Goal: Task Accomplishment & Management: Manage account settings

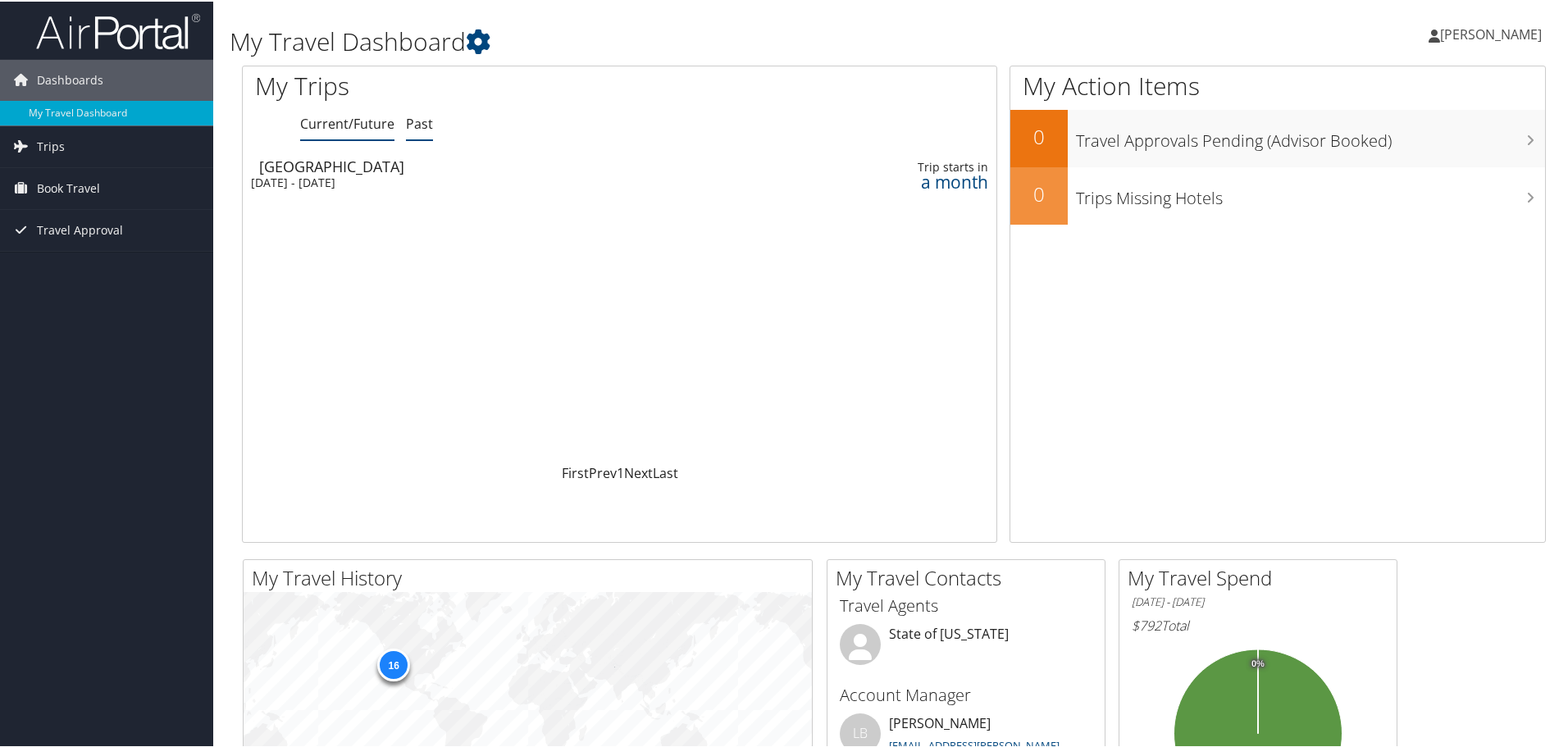
click at [425, 126] on link "Past" at bounding box center [420, 122] width 27 height 18
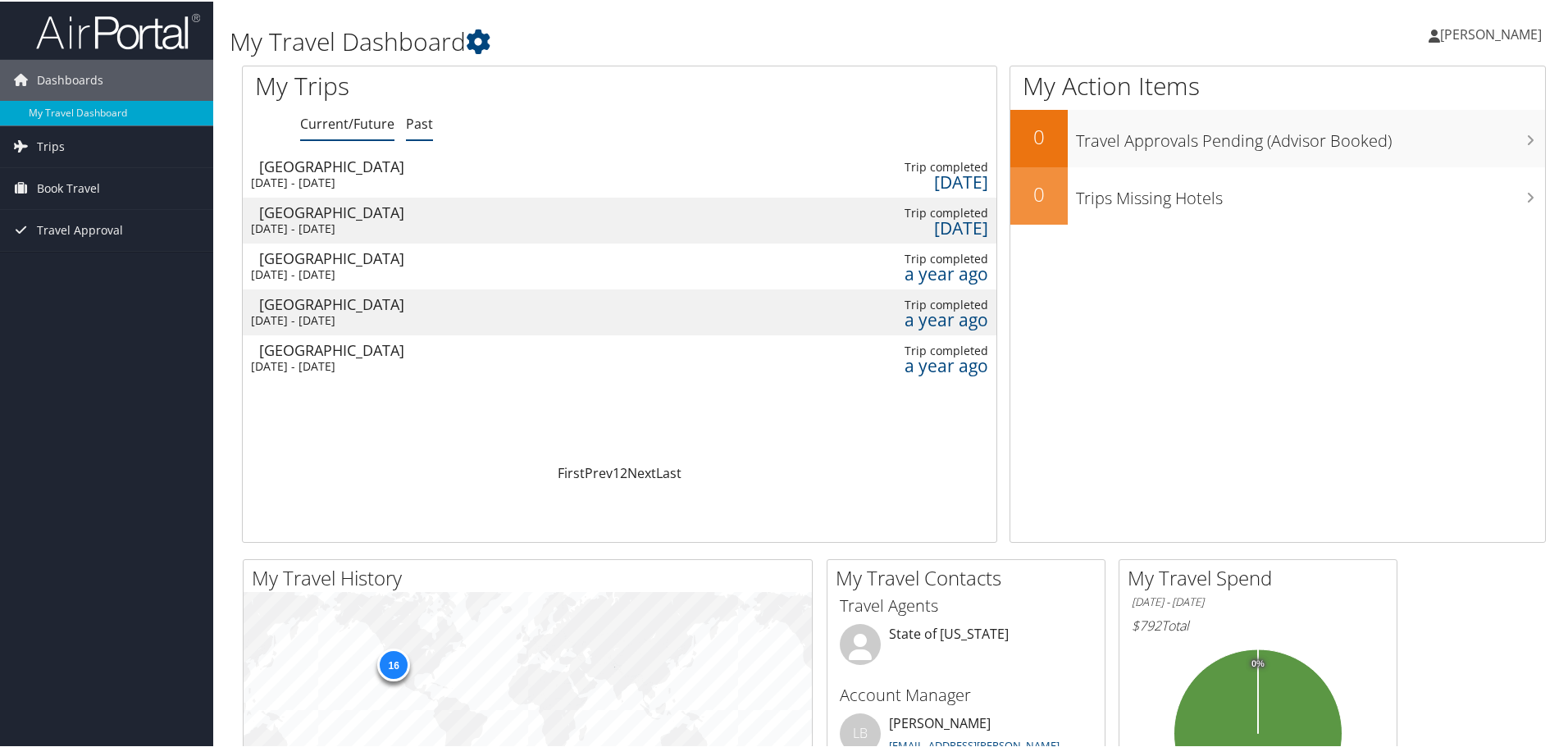
click at [319, 115] on link "Current/Future" at bounding box center [347, 122] width 94 height 18
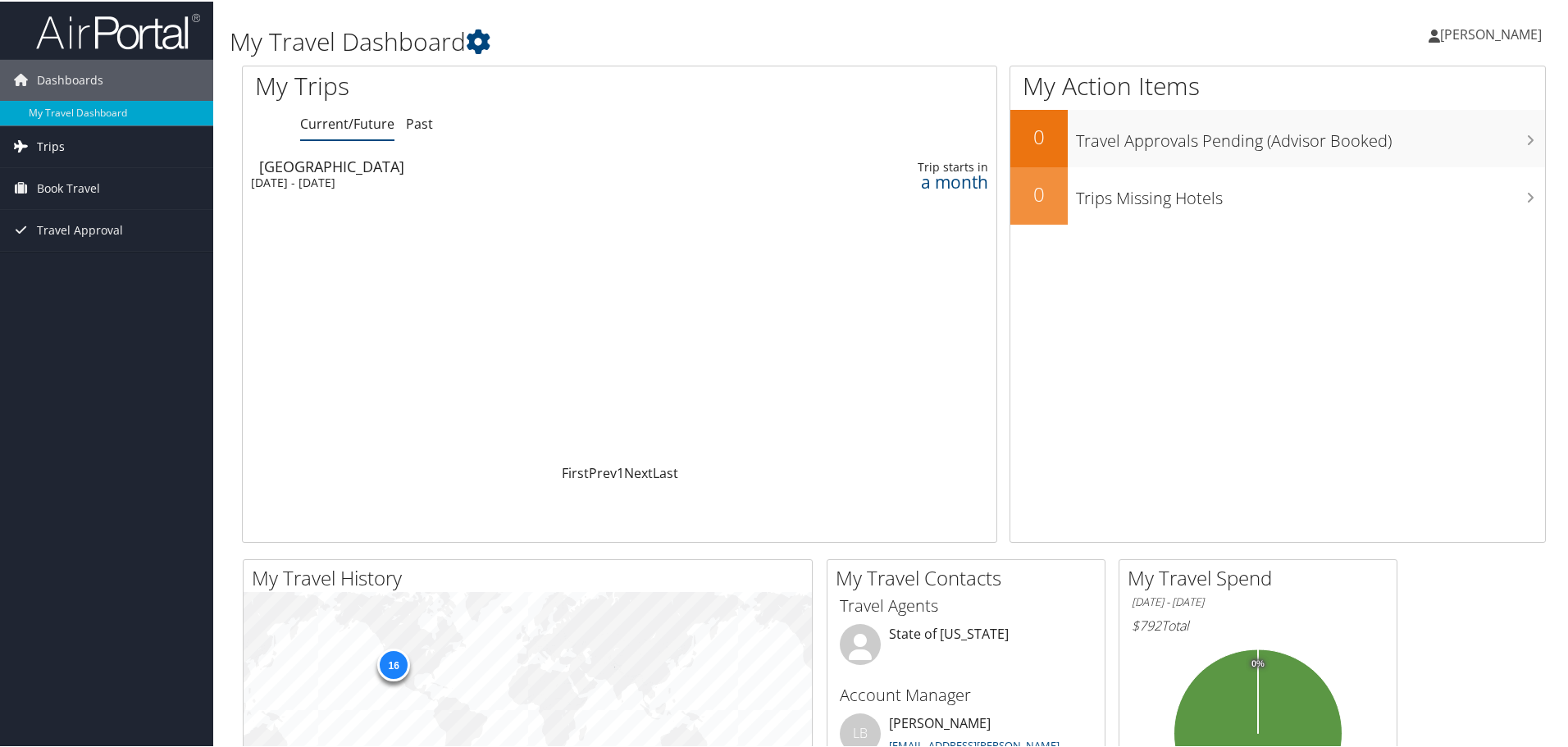
click at [64, 144] on link "Trips" at bounding box center [106, 146] width 213 height 41
drag, startPoint x: 478, startPoint y: 315, endPoint x: 615, endPoint y: 263, distance: 146.5
click at [507, 301] on div "Loading... Salt Lake City Tue 7 Oct 2025 - Fri 10 Oct 2025 Trip starts in a mon…" at bounding box center [619, 306] width 754 height 312
click at [1512, 98] on icon at bounding box center [1528, 84] width 49 height 28
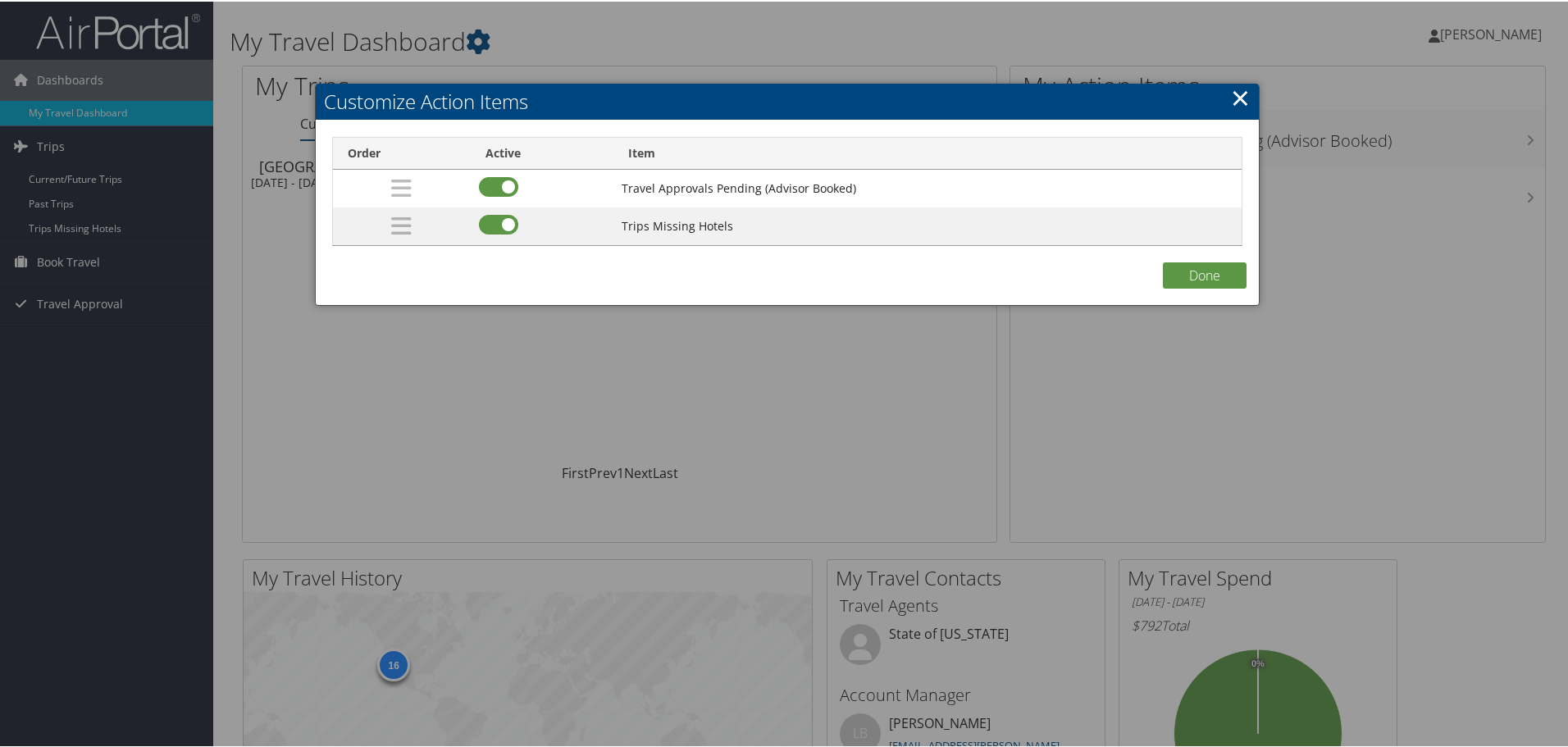
click at [1235, 98] on link "×" at bounding box center [1240, 96] width 19 height 33
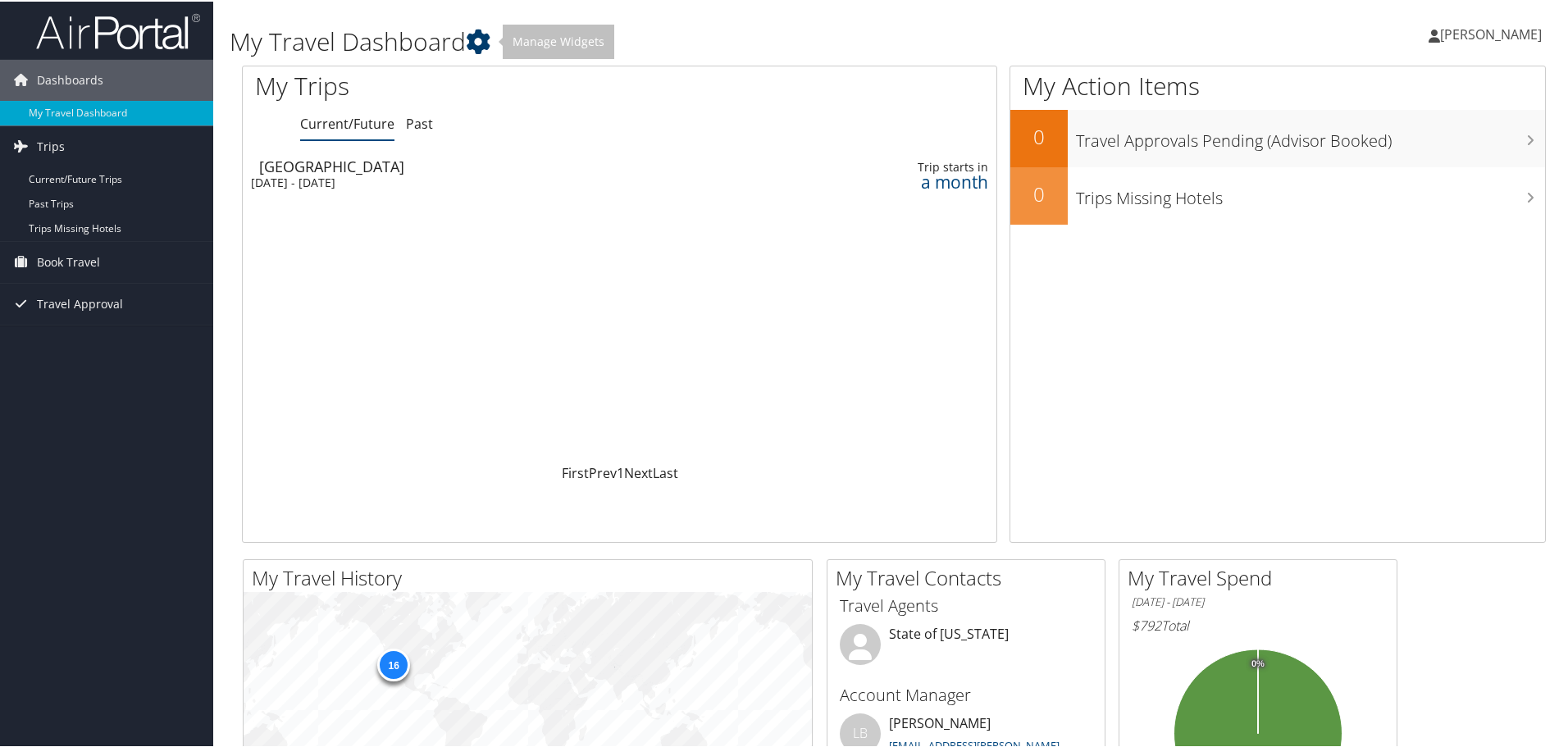
click at [483, 39] on icon at bounding box center [477, 40] width 24 height 24
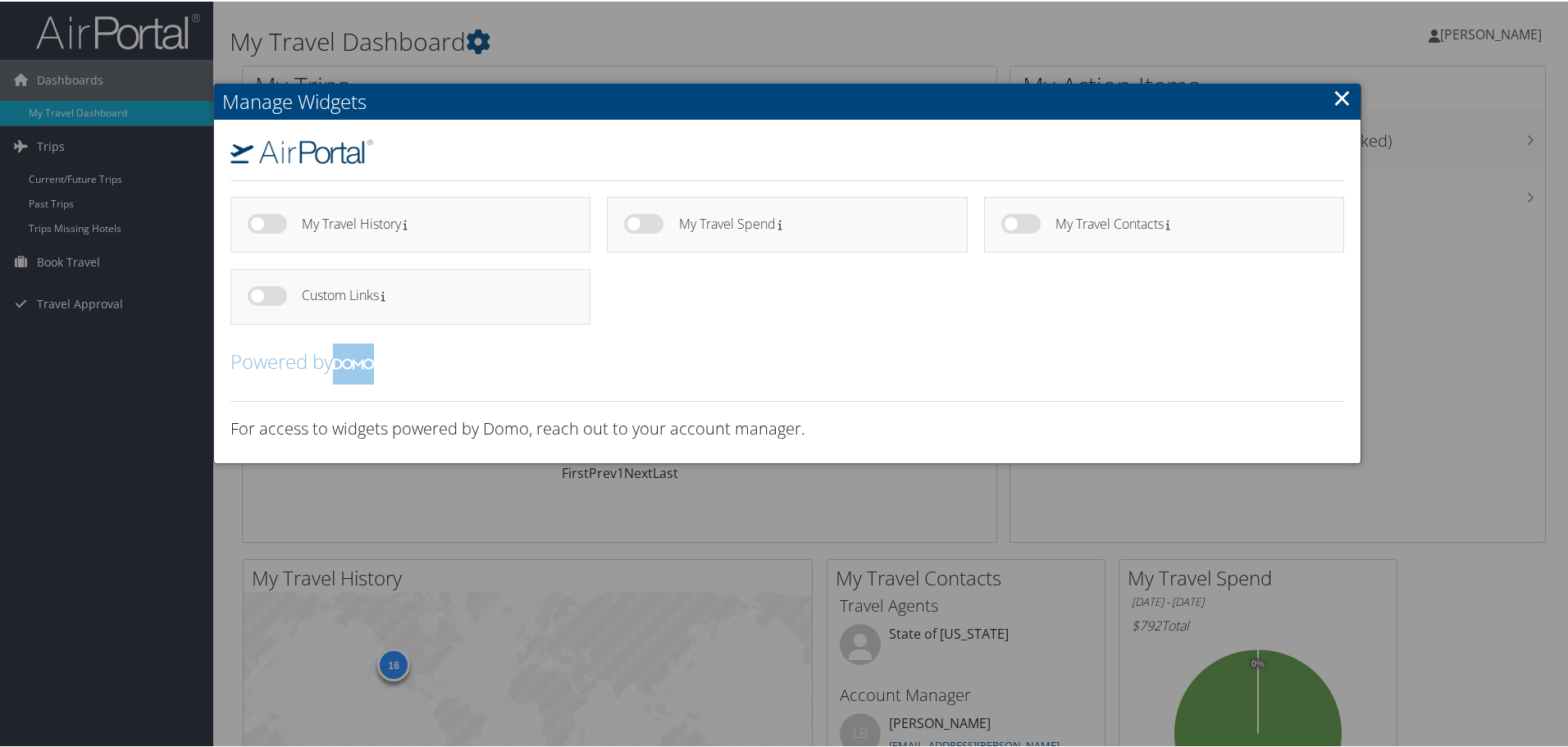
click at [1343, 99] on link "×" at bounding box center [1342, 96] width 19 height 33
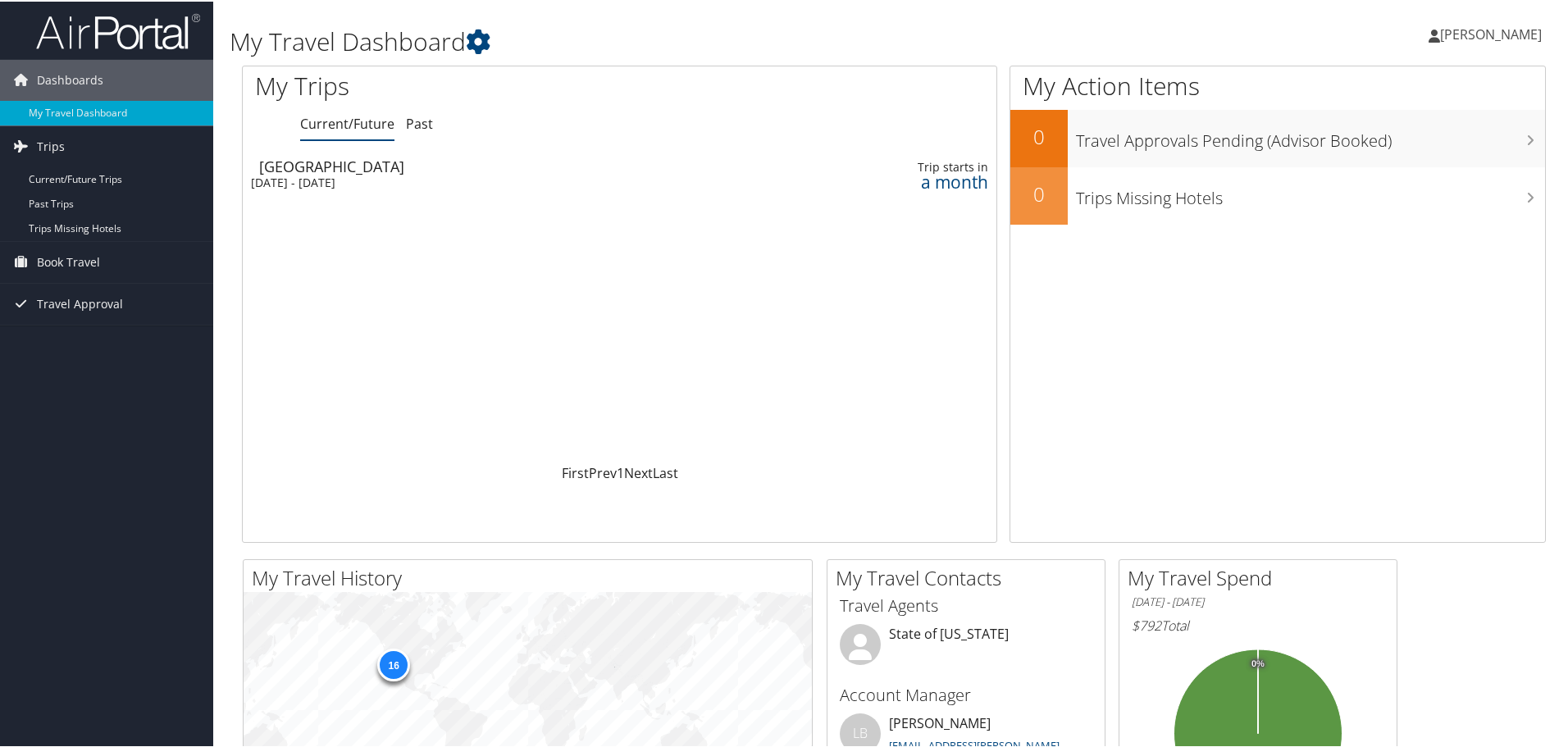
click at [1500, 31] on span "[PERSON_NAME]" at bounding box center [1491, 32] width 102 height 18
click at [1392, 91] on link "My Settings" at bounding box center [1448, 90] width 183 height 28
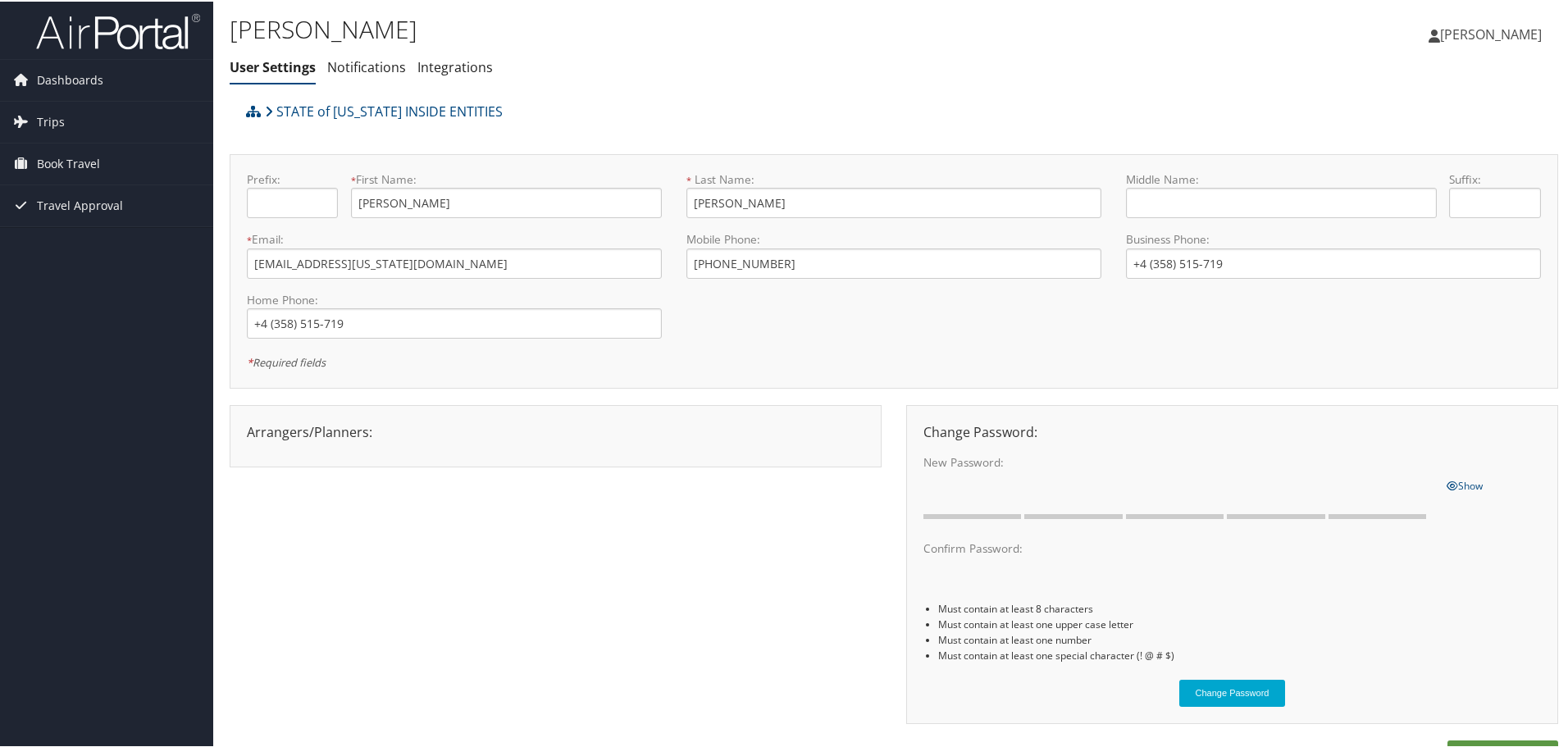
click at [1523, 31] on span "[PERSON_NAME]" at bounding box center [1491, 32] width 102 height 18
click at [1404, 141] on link "View Travel Profile" at bounding box center [1448, 146] width 183 height 28
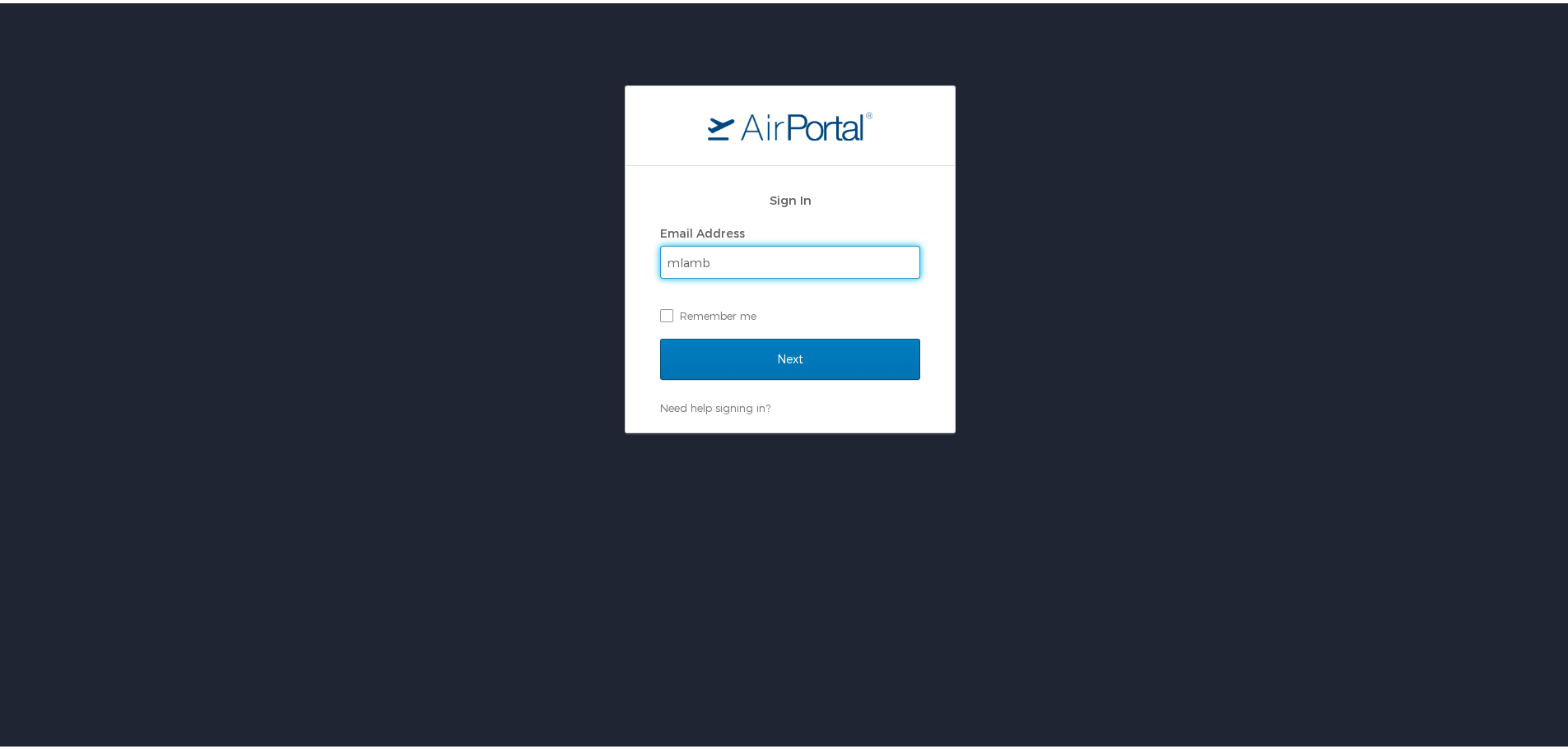
click at [795, 259] on input "mlamb" at bounding box center [790, 259] width 259 height 32
type input "mlambert@utah.gov"
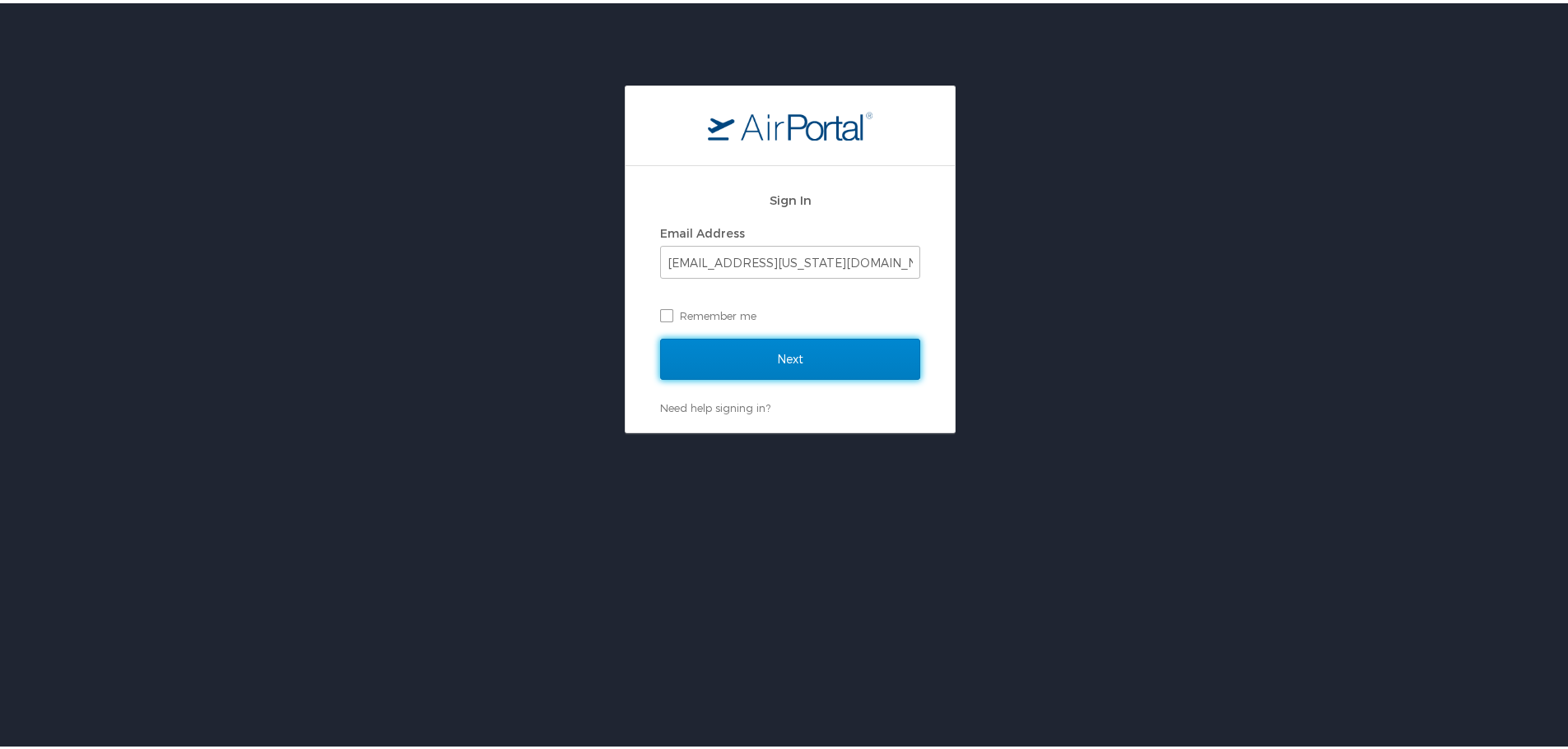
click at [756, 355] on input "Next" at bounding box center [790, 356] width 260 height 41
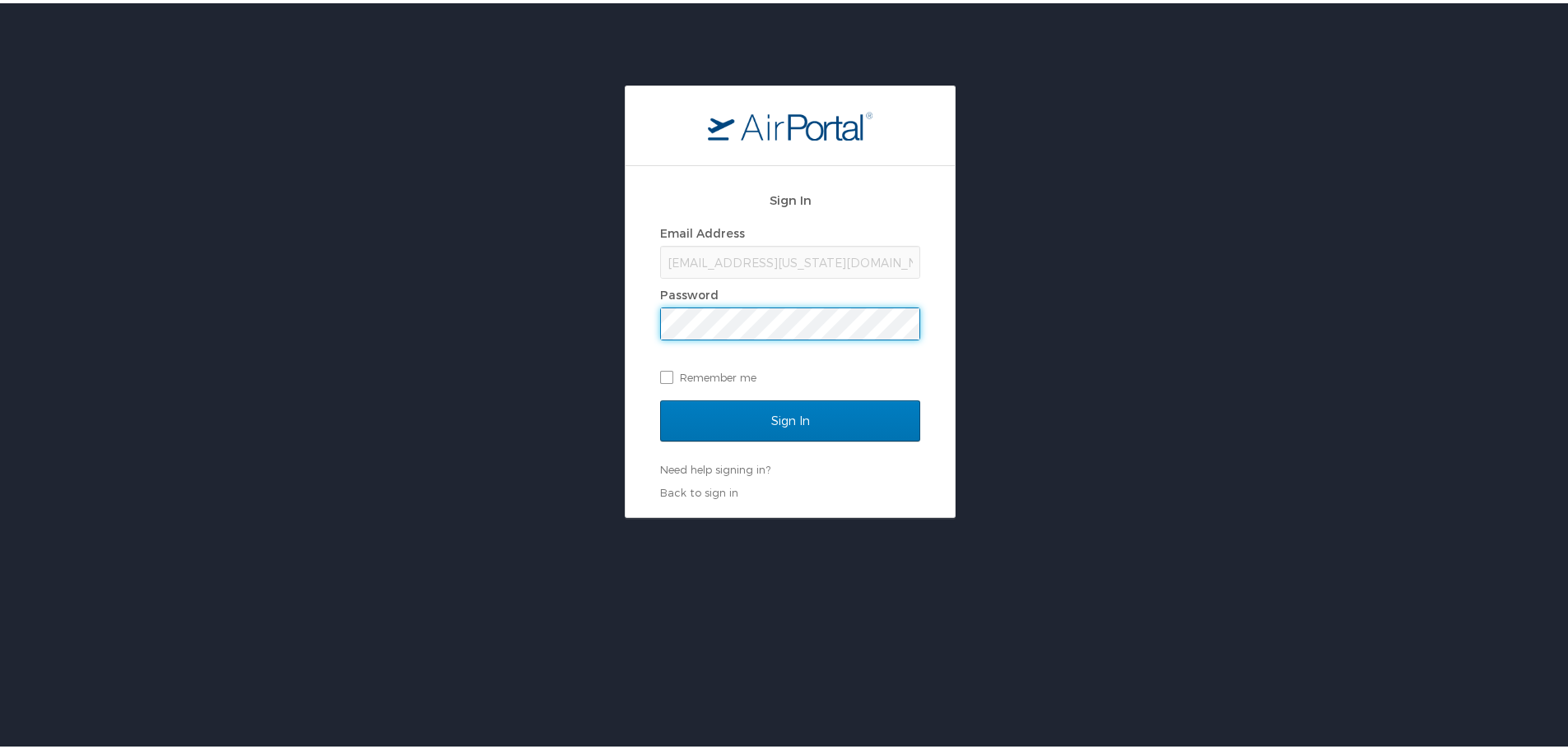
click at [660, 397] on input "Sign In" at bounding box center [790, 418] width 260 height 41
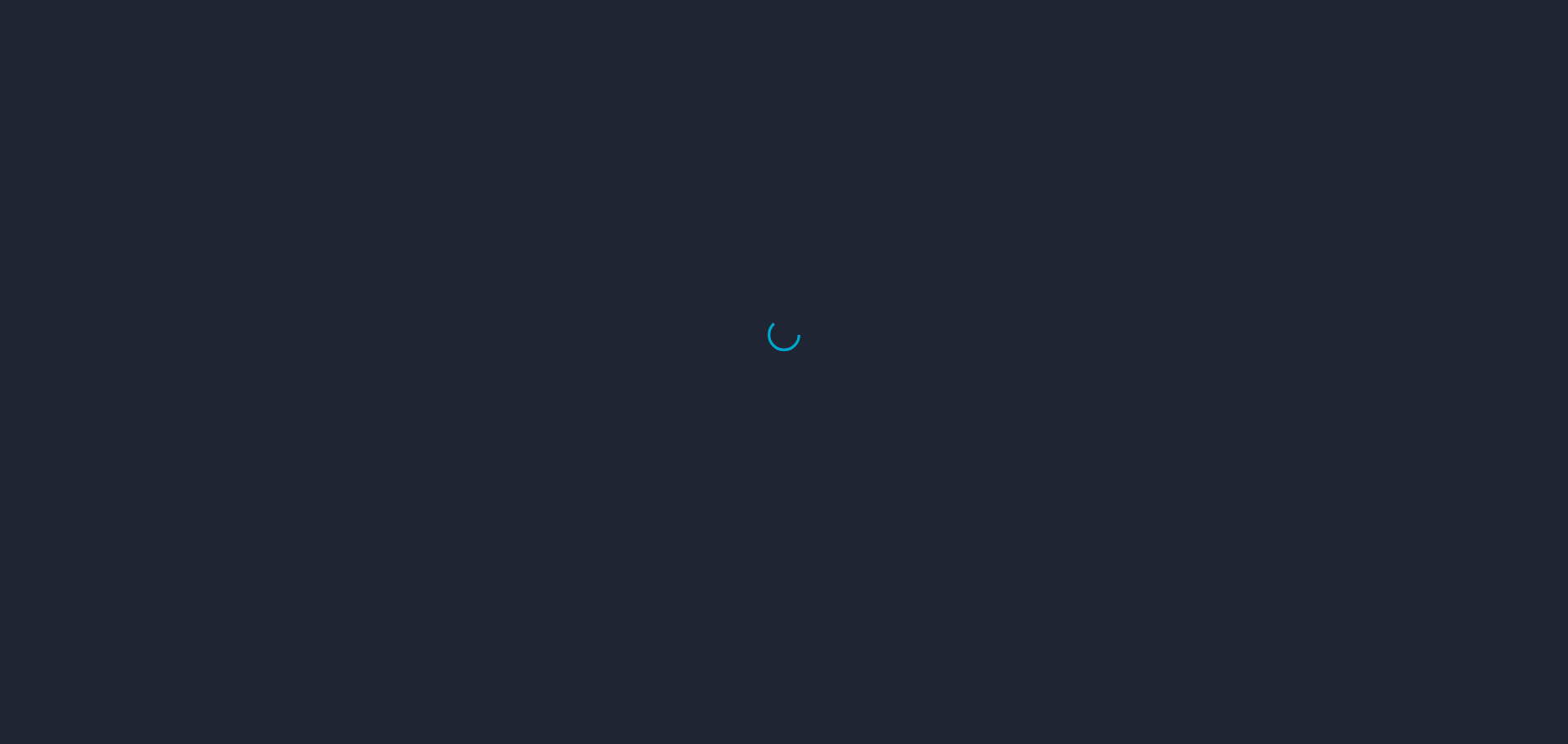
select select "US"
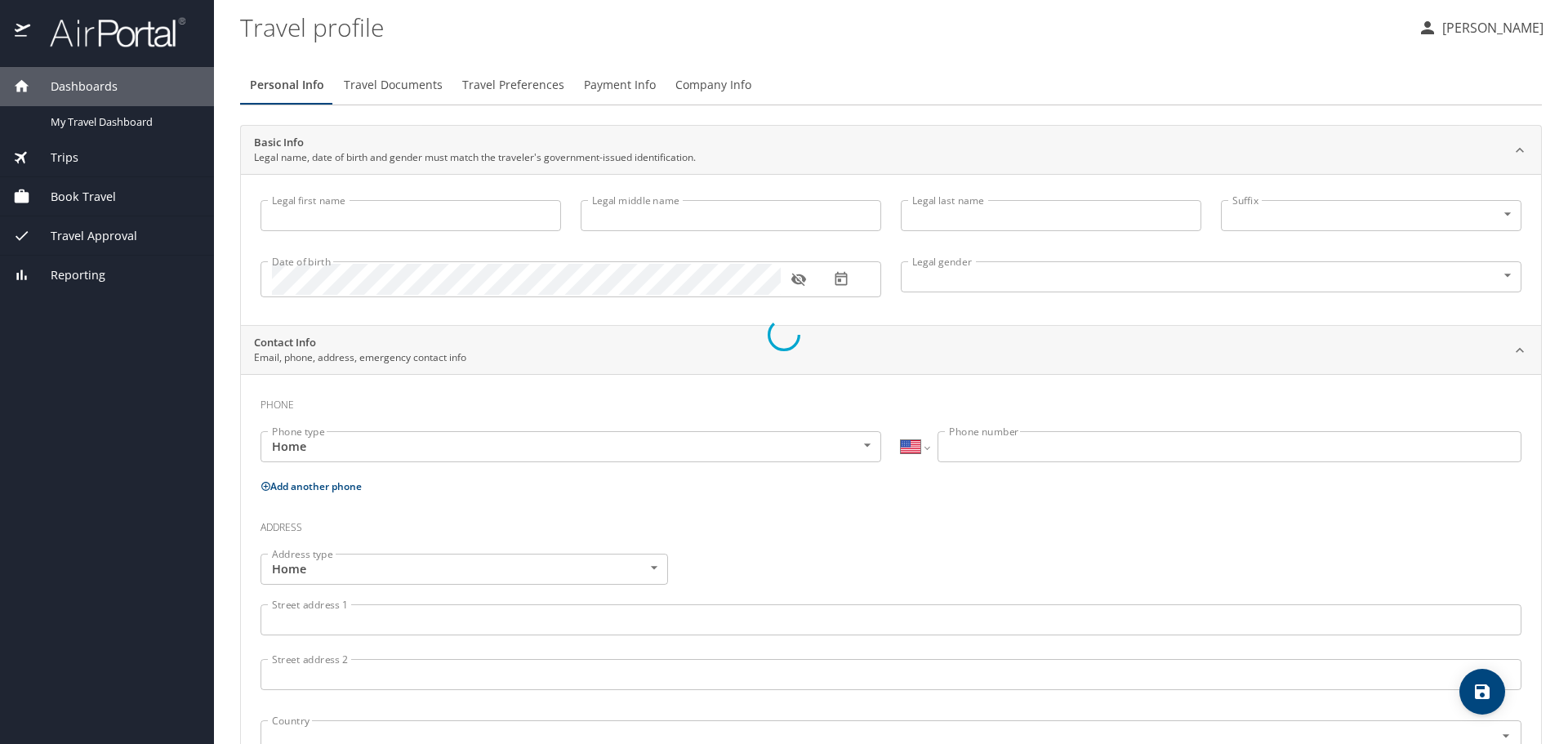
type input "[PERSON_NAME]"
type input "[DEMOGRAPHIC_DATA]"
type input "[PERSON_NAME]"
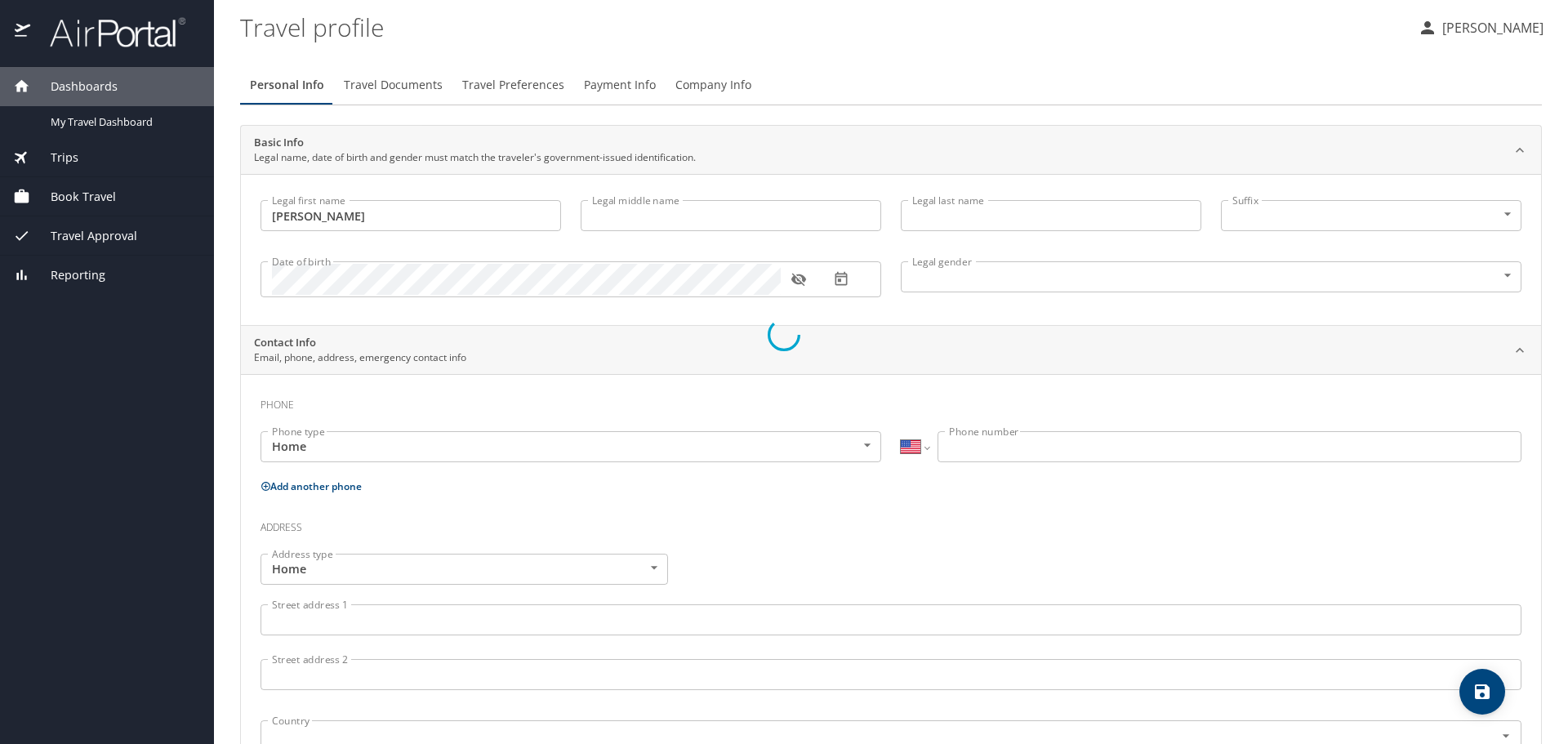
type input "[PHONE_NUMBER]"
select select "US"
select select "AT"
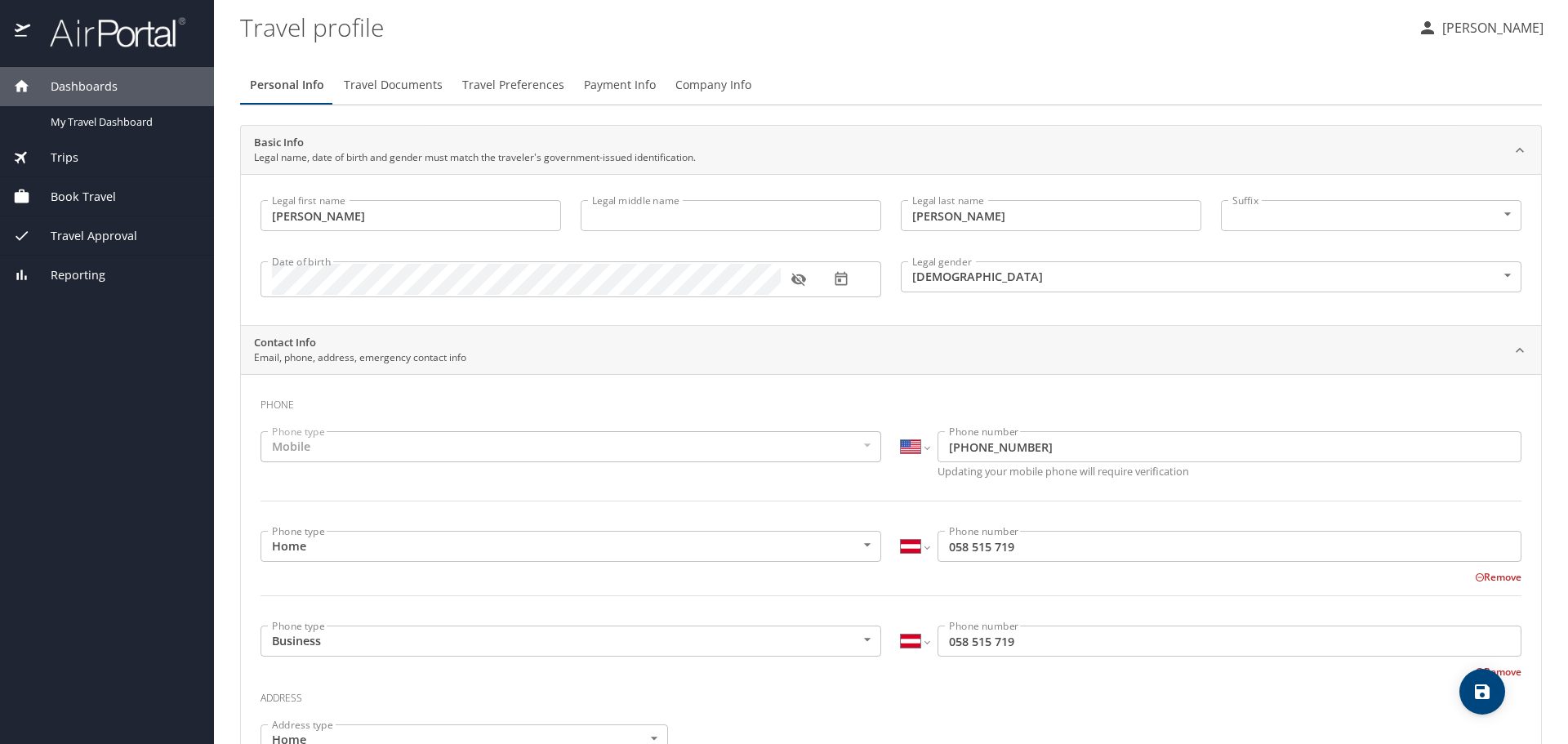
click at [370, 83] on span "Travel Documents" at bounding box center [393, 85] width 98 height 21
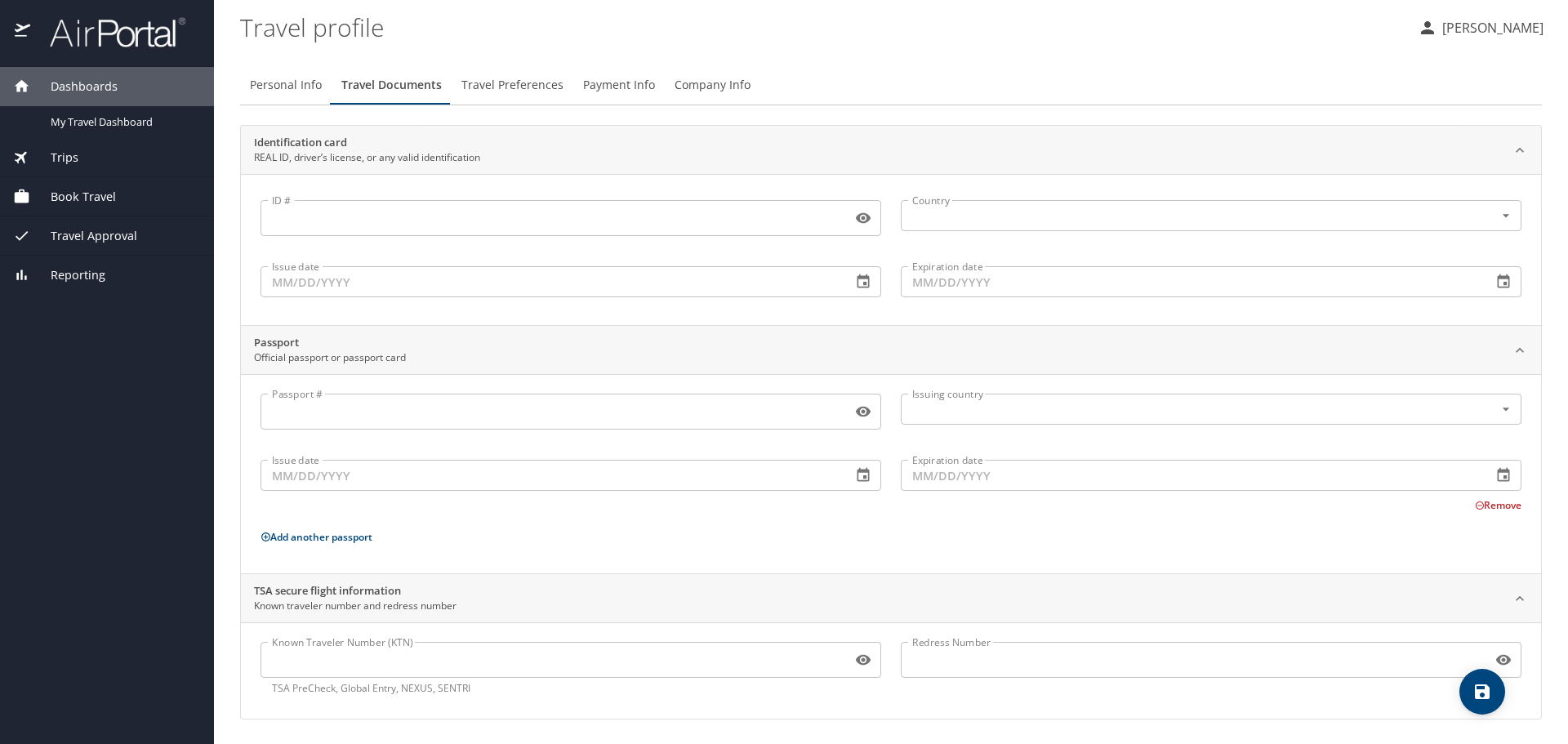
click at [513, 85] on span "Travel Preferences" at bounding box center [513, 85] width 102 height 21
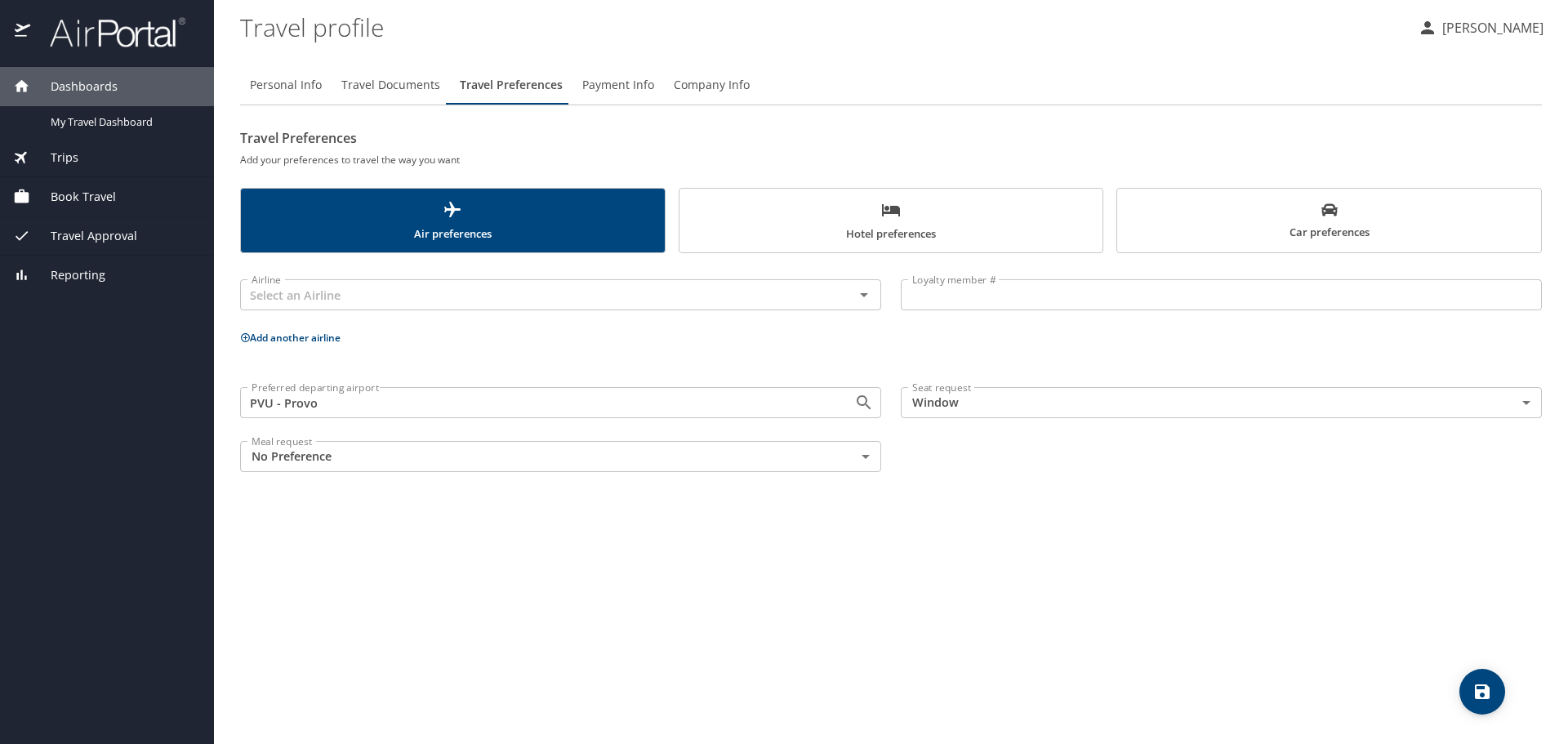
click at [909, 185] on div "Travel Preferences Add your preferences to travel the way you want Air preferen…" at bounding box center [891, 304] width 1302 height 357
click at [908, 217] on span "Hotel preferences" at bounding box center [891, 222] width 405 height 43
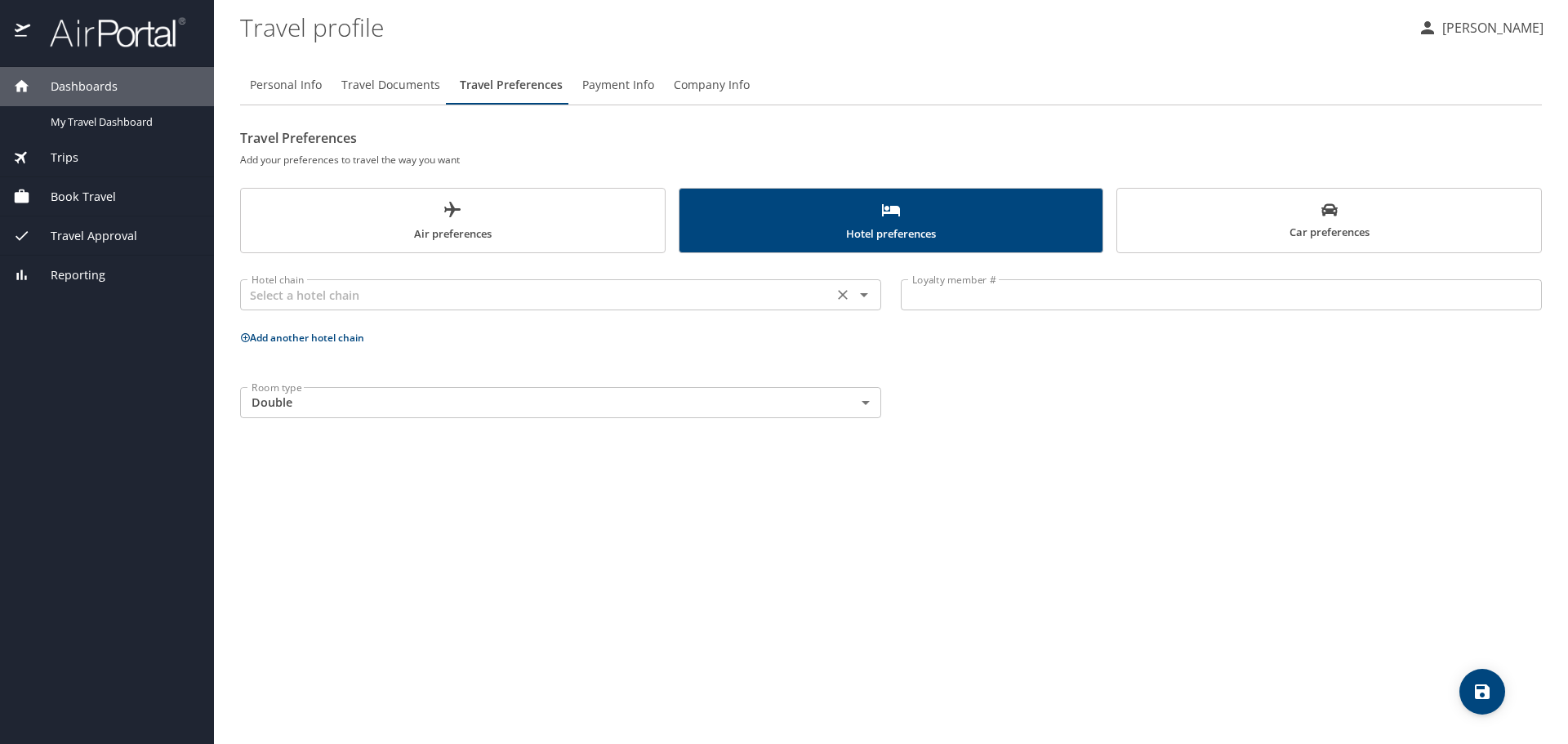
click at [549, 298] on input "text" at bounding box center [537, 295] width 584 height 21
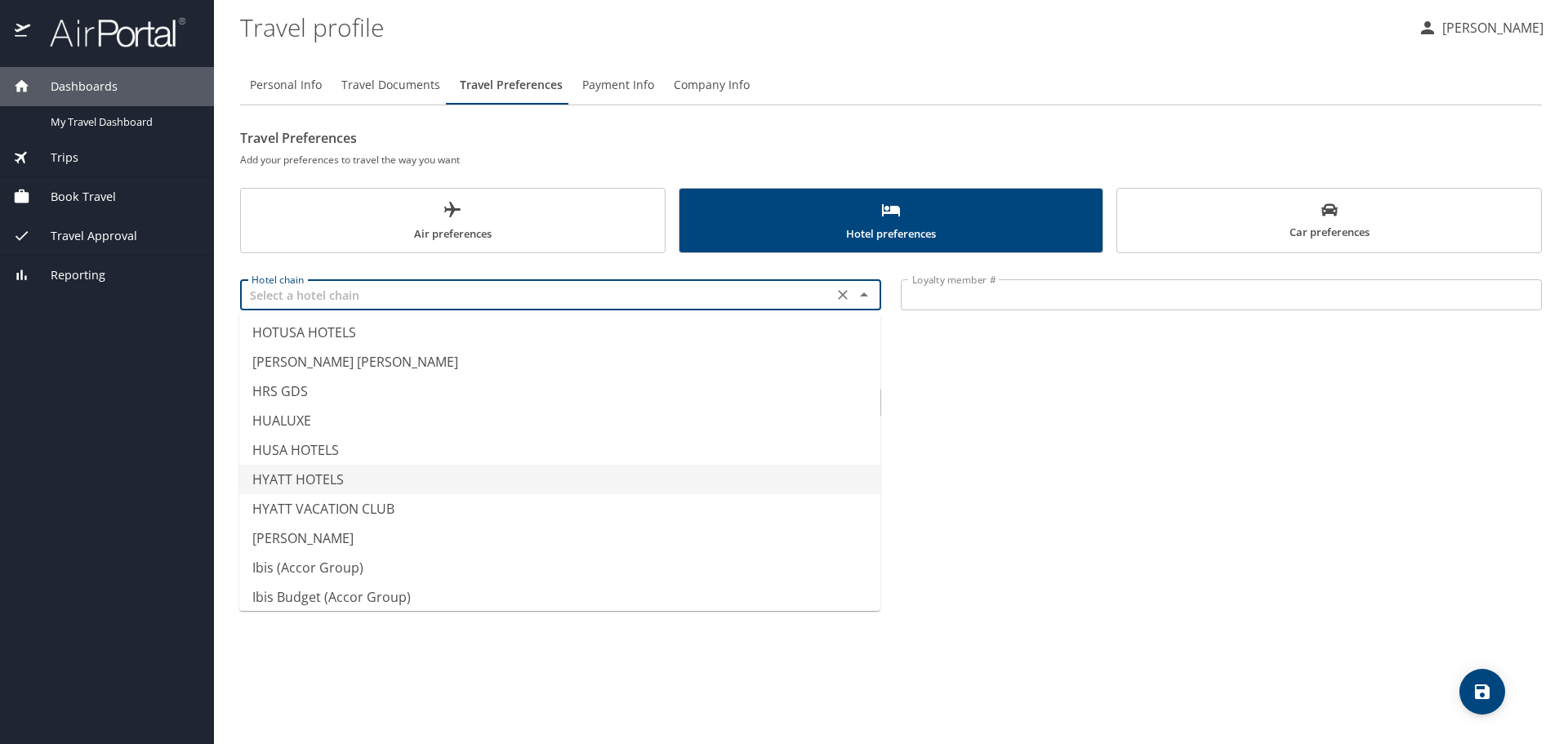
scroll to position [4004, 0]
click at [325, 478] on li "HYATT HOTELS" at bounding box center [559, 478] width 641 height 30
type input "HYATT HOTELS"
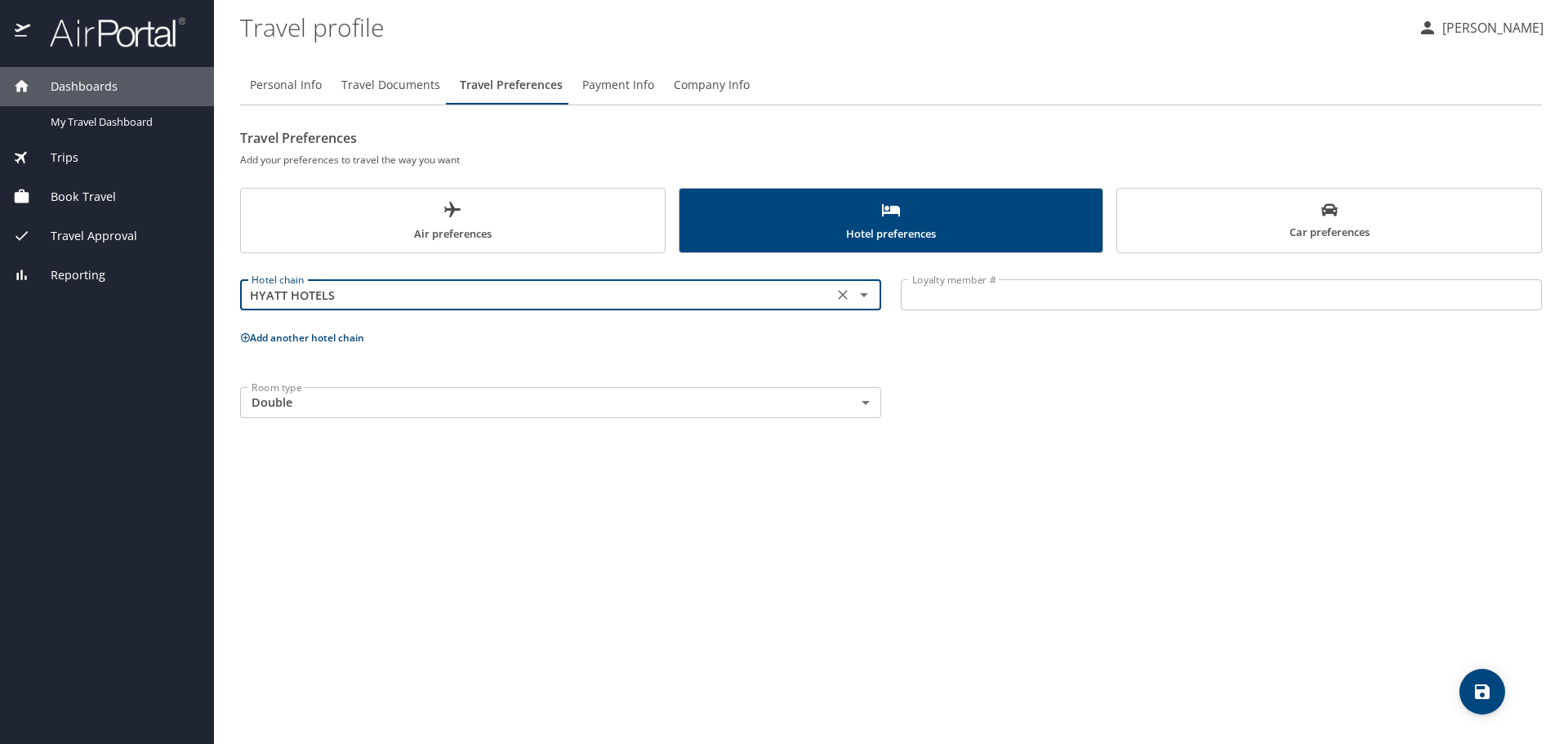
click at [967, 306] on input "Loyalty member #" at bounding box center [1222, 295] width 641 height 31
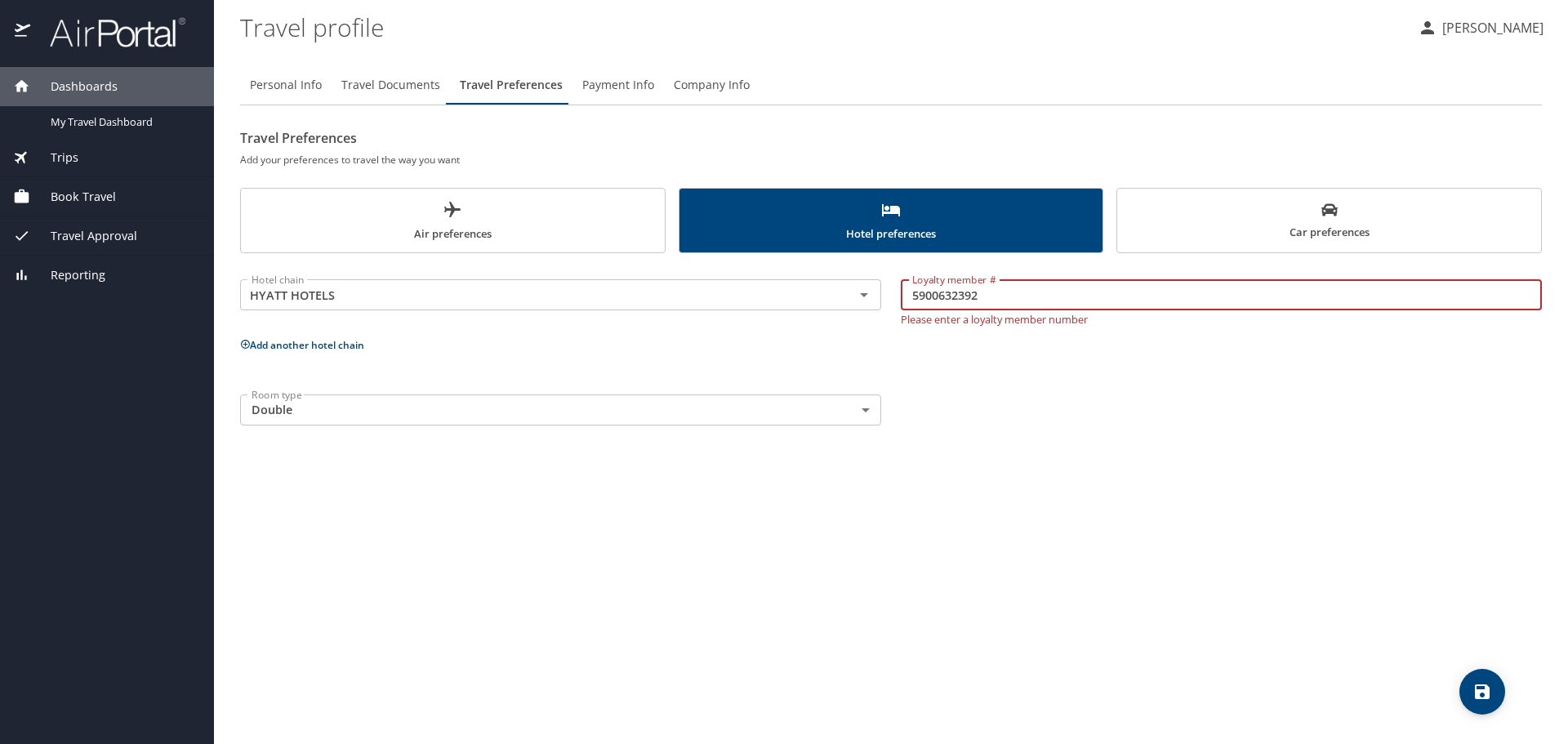
type input "5900632392"
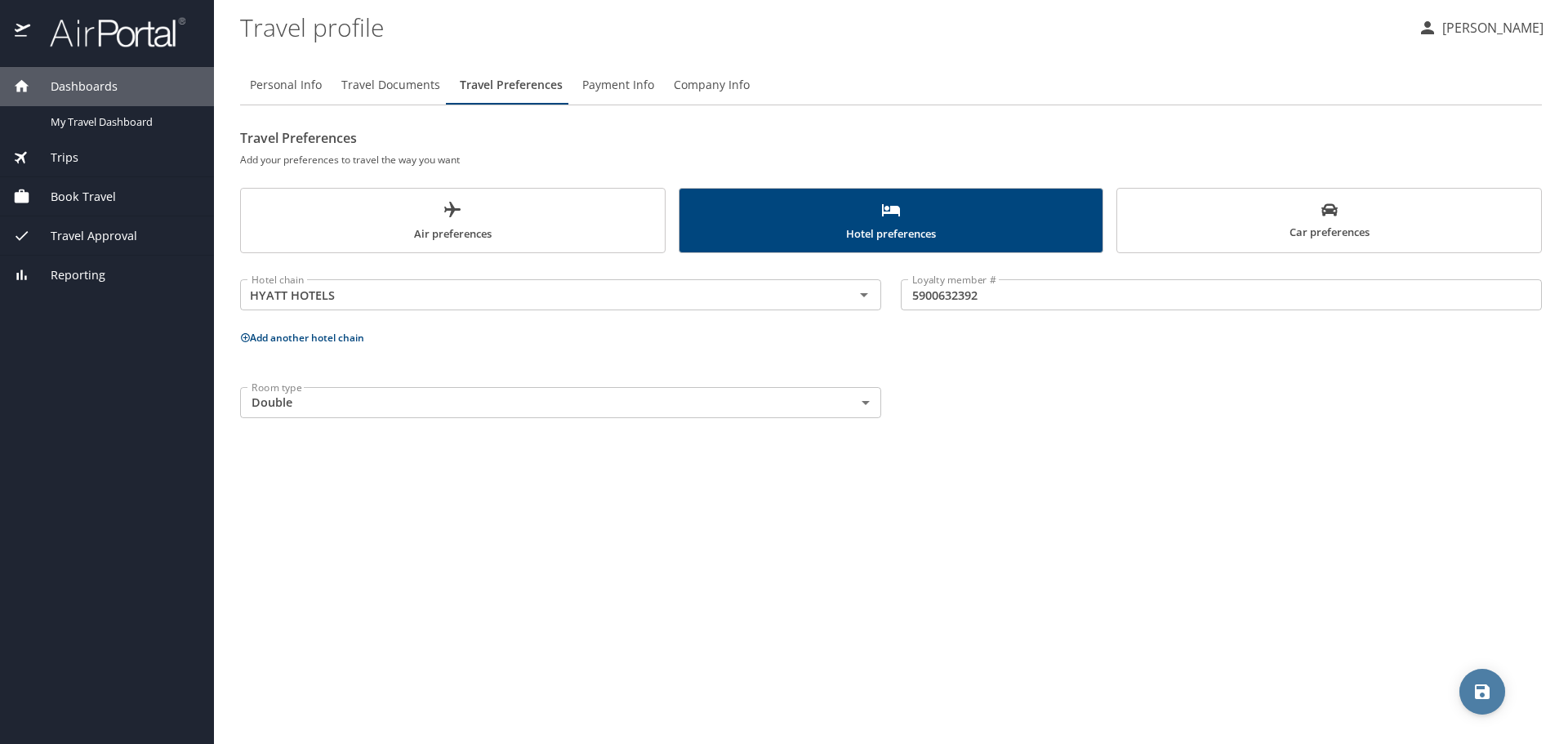
click at [1473, 688] on icon "save" at bounding box center [1482, 692] width 20 height 20
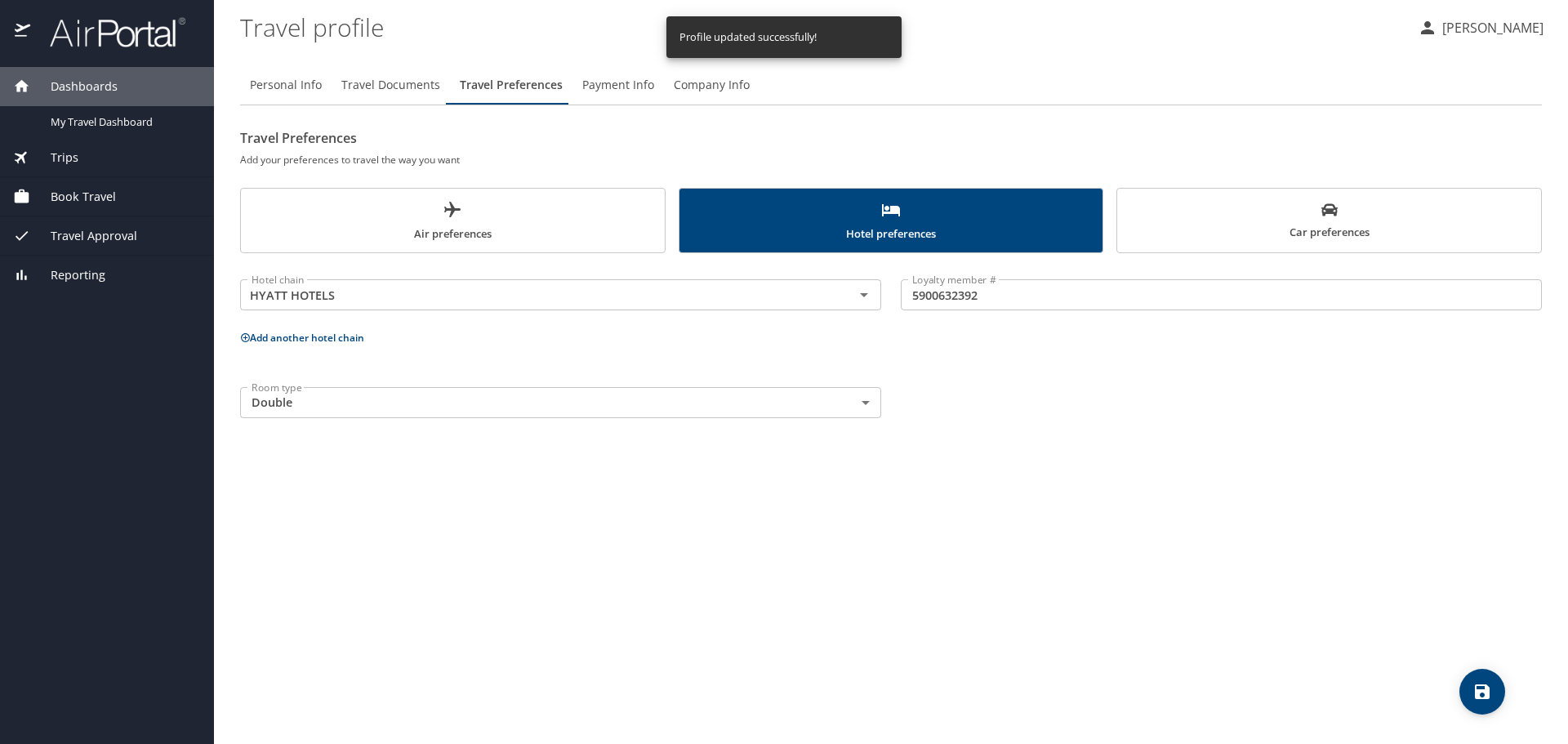
click at [627, 88] on span "Payment Info" at bounding box center [618, 85] width 72 height 21
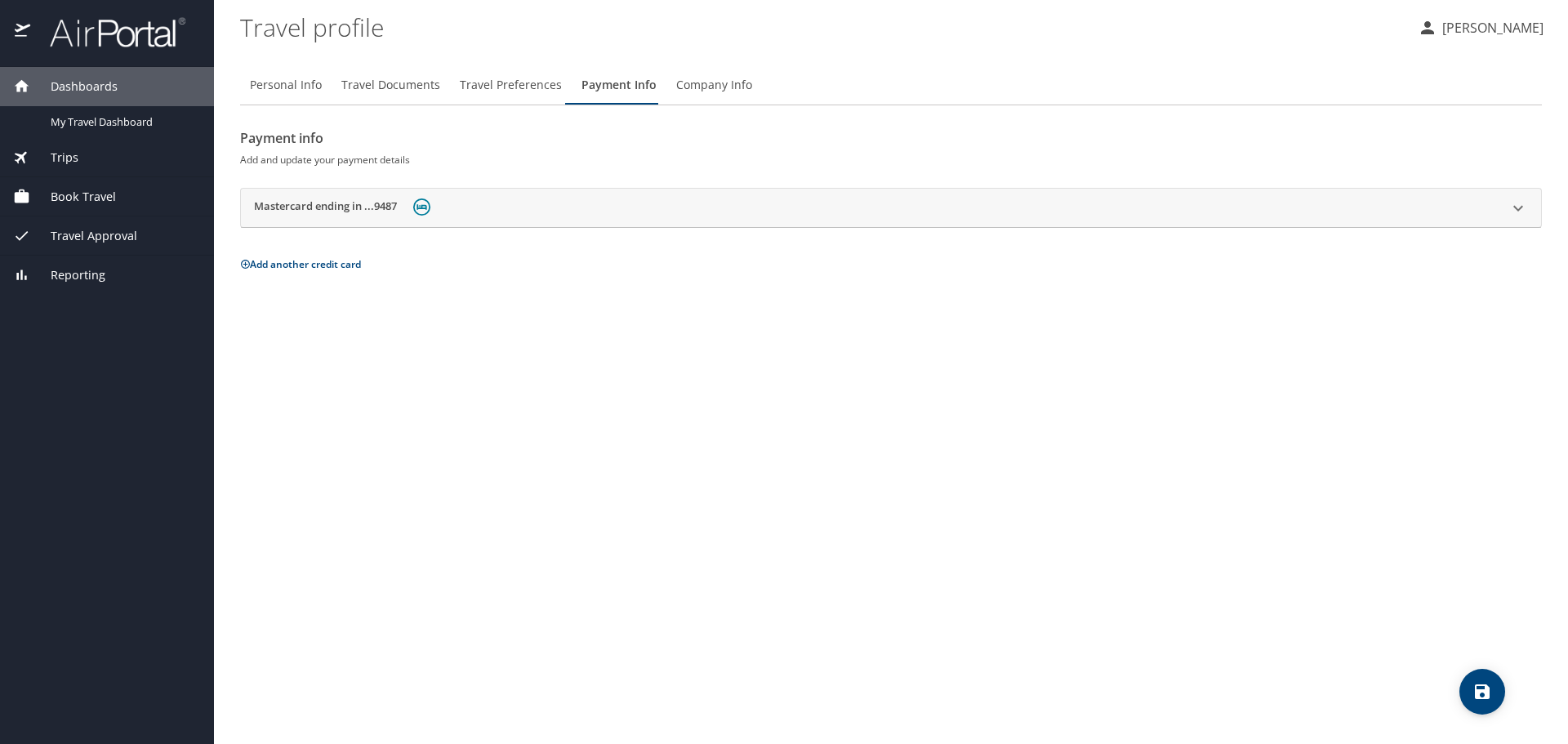
click at [709, 92] on span "Company Info" at bounding box center [714, 85] width 76 height 21
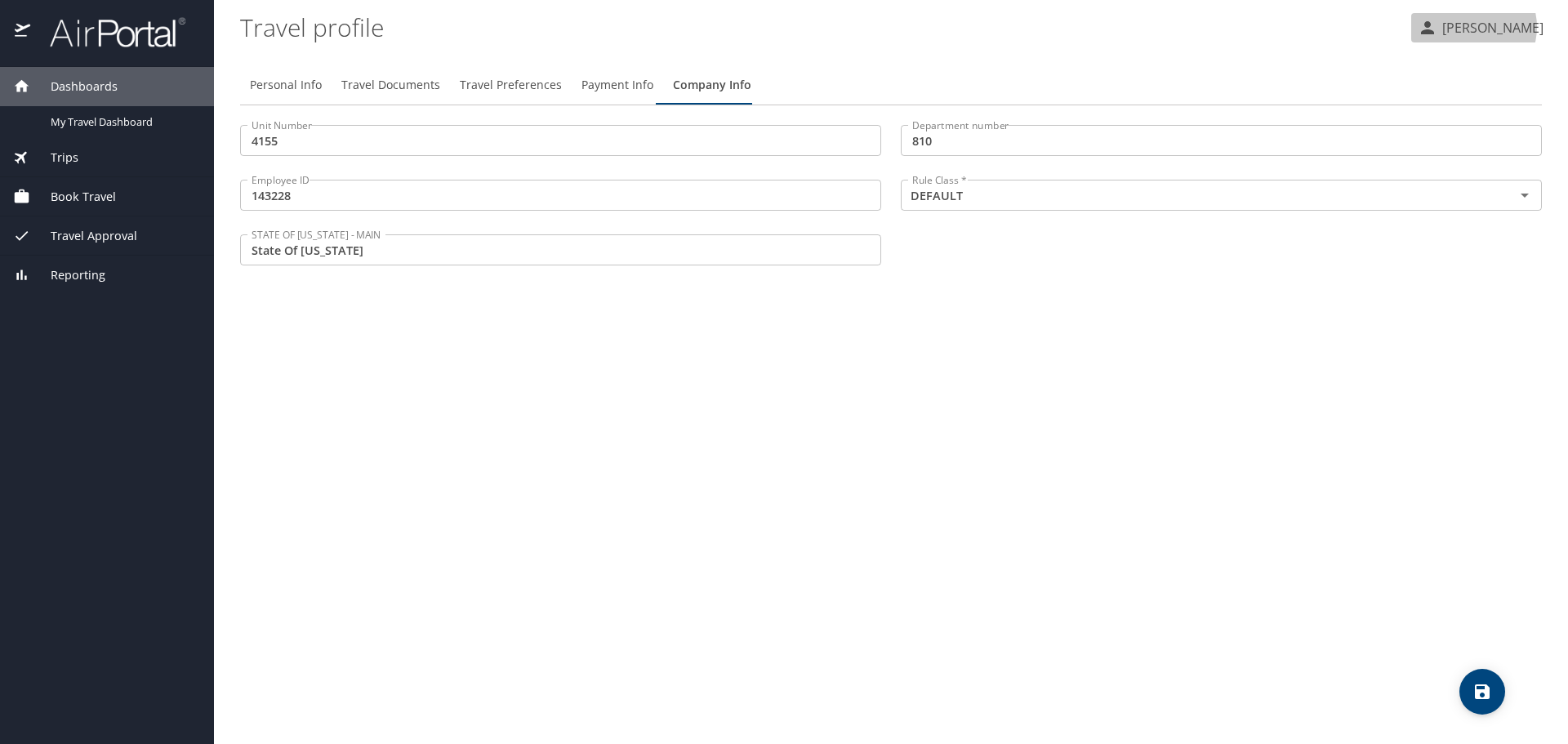
click at [1485, 27] on p "[PERSON_NAME]" at bounding box center [1490, 28] width 107 height 20
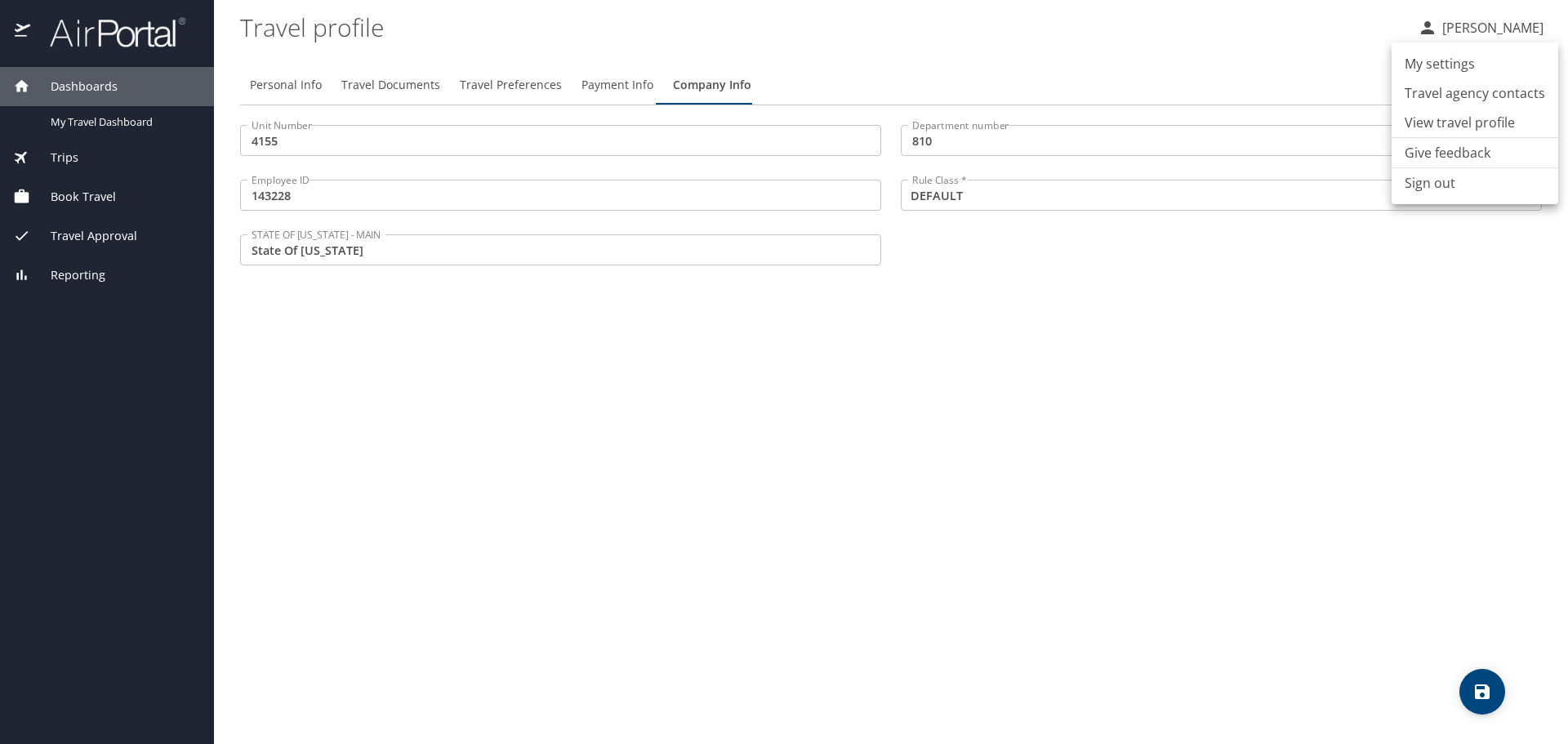
click at [1427, 183] on li "Sign out" at bounding box center [1475, 183] width 166 height 30
